Goal: Communication & Community: Answer question/provide support

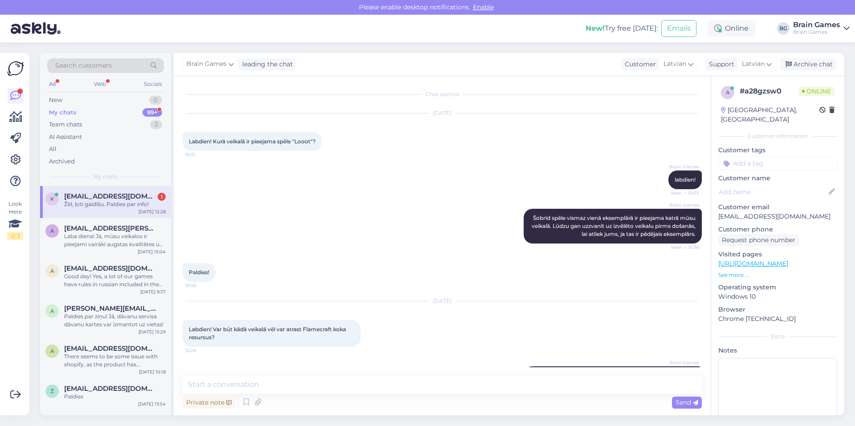
scroll to position [74, 0]
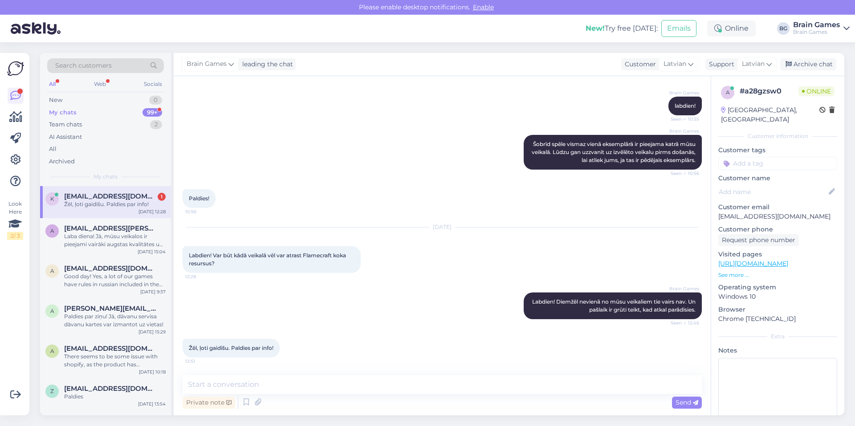
click at [96, 112] on div "My chats 99+" at bounding box center [105, 112] width 117 height 12
click at [127, 209] on div "k [EMAIL_ADDRESS][DOMAIN_NAME] 1 Žēl, ļoti gaidīšu. Paldies par info! [DATE] 12…" at bounding box center [105, 202] width 131 height 32
click at [86, 230] on span "[EMAIL_ADDRESS][PERSON_NAME][DOMAIN_NAME]" at bounding box center [110, 229] width 93 height 8
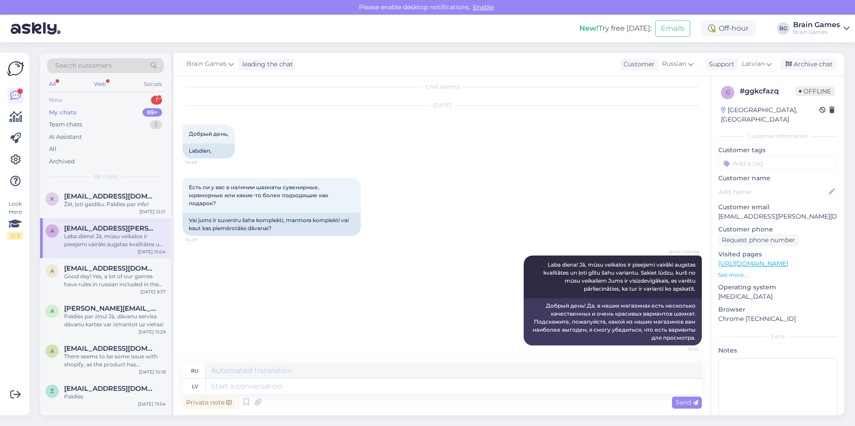
click at [69, 101] on div "New 1" at bounding box center [105, 100] width 117 height 12
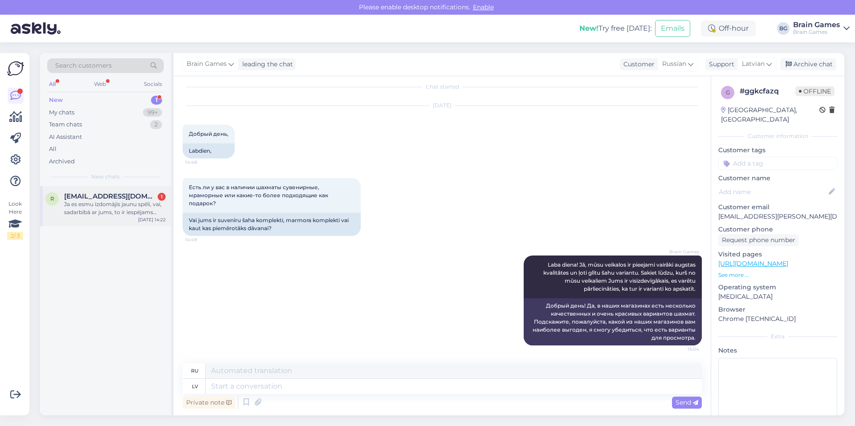
click at [120, 209] on div "Ja es esmu izdomājis jaunu spēli, vai, sadarbībā ar jums, to ir iespējams uzraž…" at bounding box center [115, 208] width 102 height 16
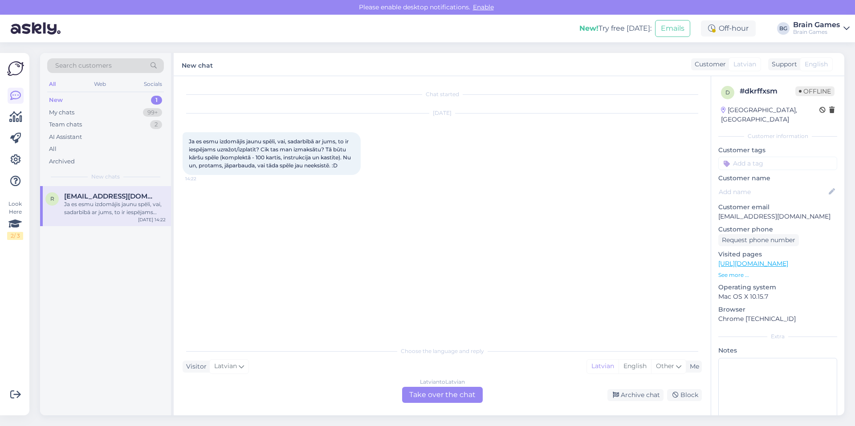
click at [438, 391] on div "Latvian to Latvian Take over the chat" at bounding box center [442, 395] width 81 height 16
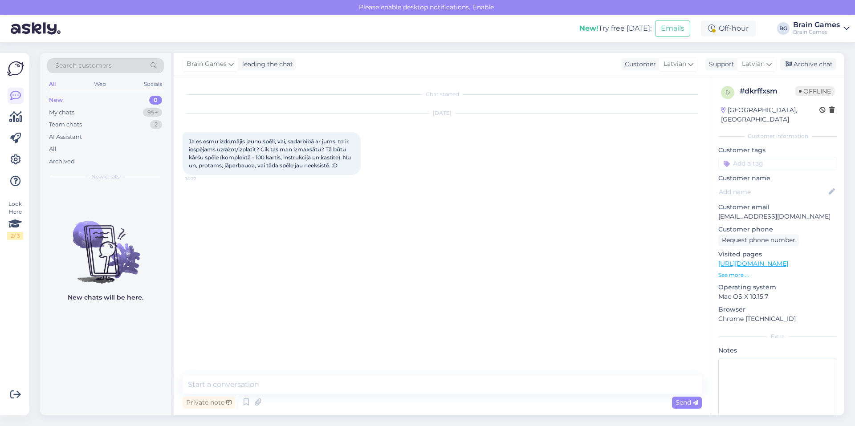
click at [299, 402] on div "Private note Send" at bounding box center [443, 402] width 520 height 17
click at [242, 383] on textarea at bounding box center [443, 385] width 520 height 19
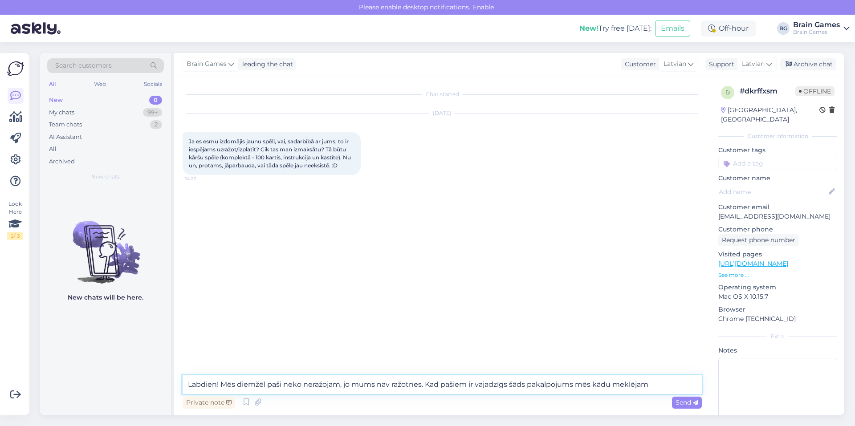
type textarea "Labdien! Mēs diemžēl paši neko neražojam, jo mums nav ražotnes. Kad pašiem ir v…"
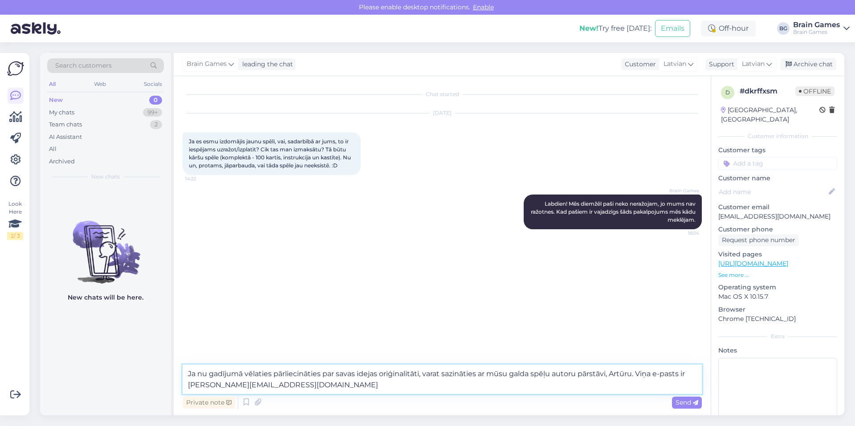
type textarea "Ja nu gadījumā vēlaties pārliecināties par savas idejas oriģinalitāti, varat sa…"
